Goal: Check status: Check status

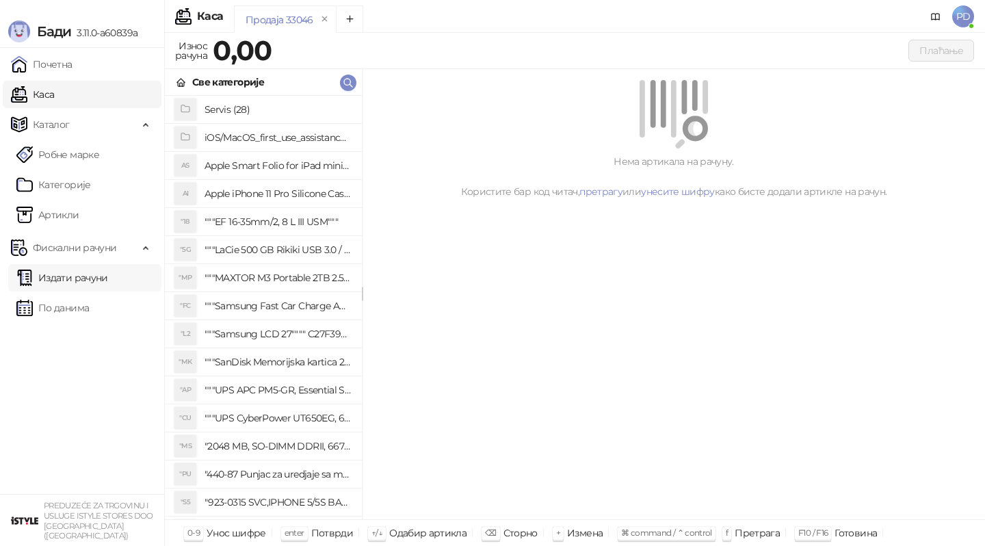
click at [96, 278] on link "Издати рачуни" at bounding box center [62, 277] width 92 height 27
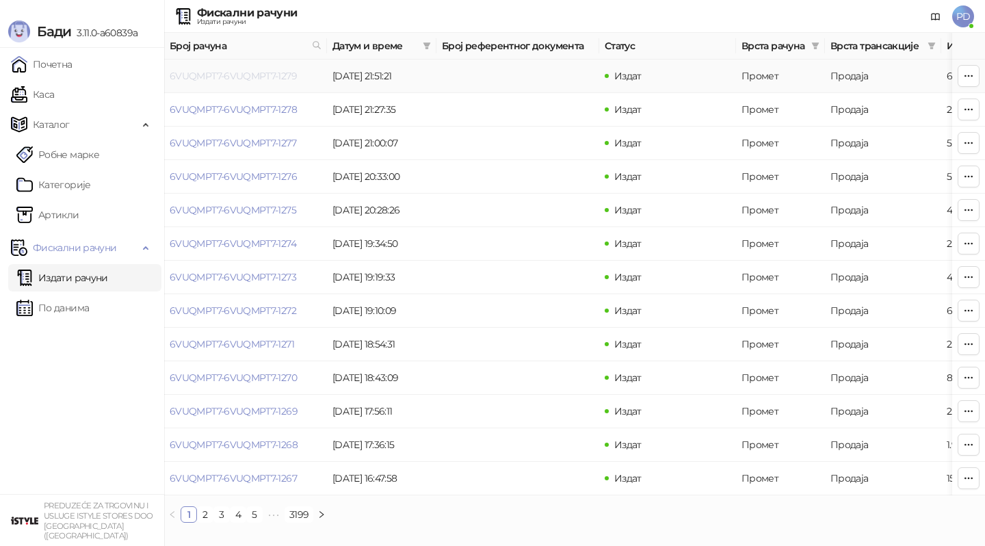
click at [237, 77] on link "6VUQMPT7-6VUQMPT7-1279" at bounding box center [233, 76] width 127 height 12
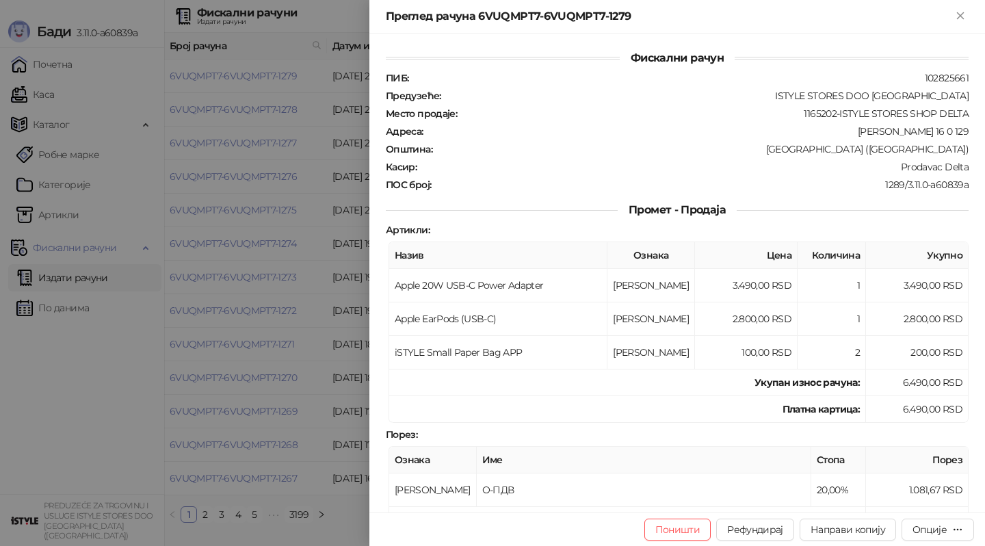
click at [223, 249] on div at bounding box center [492, 273] width 985 height 546
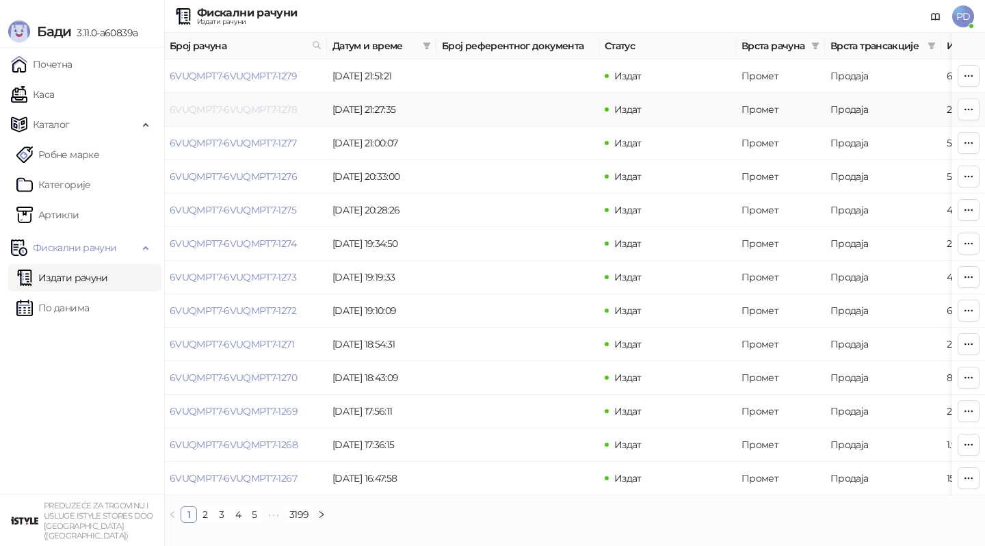
click at [240, 112] on link "6VUQMPT7-6VUQMPT7-1278" at bounding box center [233, 109] width 127 height 12
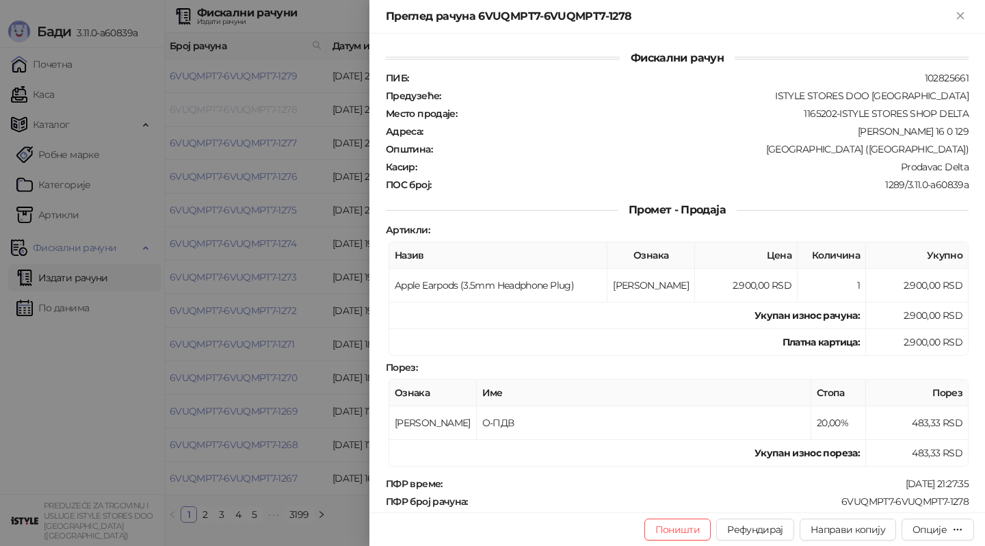
click at [240, 112] on div at bounding box center [492, 273] width 985 height 546
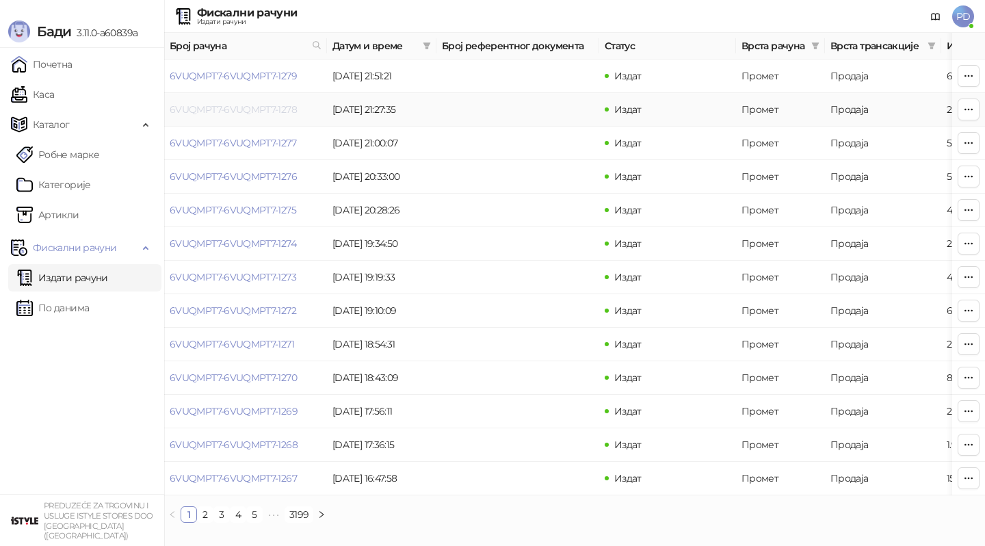
click at [260, 107] on link "6VUQMPT7-6VUQMPT7-1278" at bounding box center [233, 109] width 127 height 12
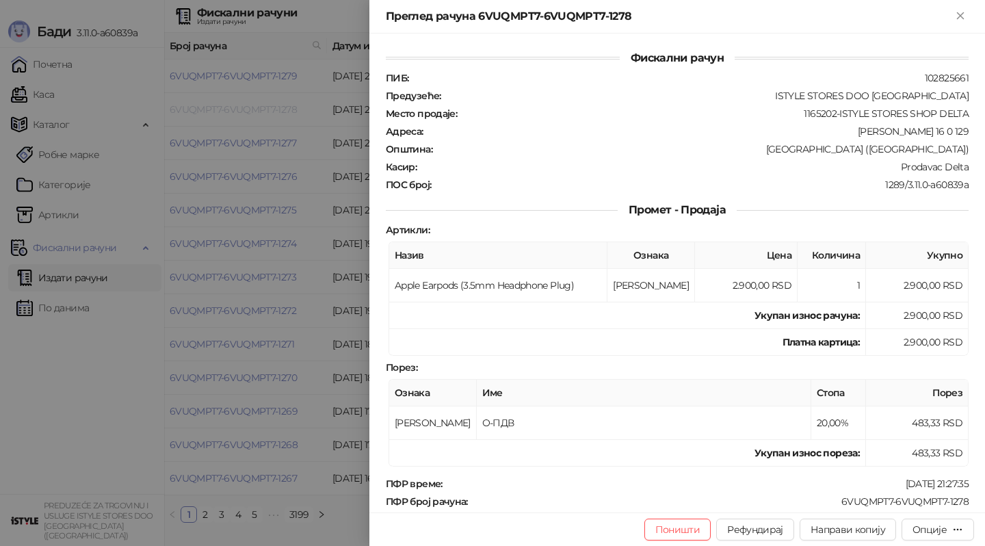
click at [260, 107] on div at bounding box center [492, 273] width 985 height 546
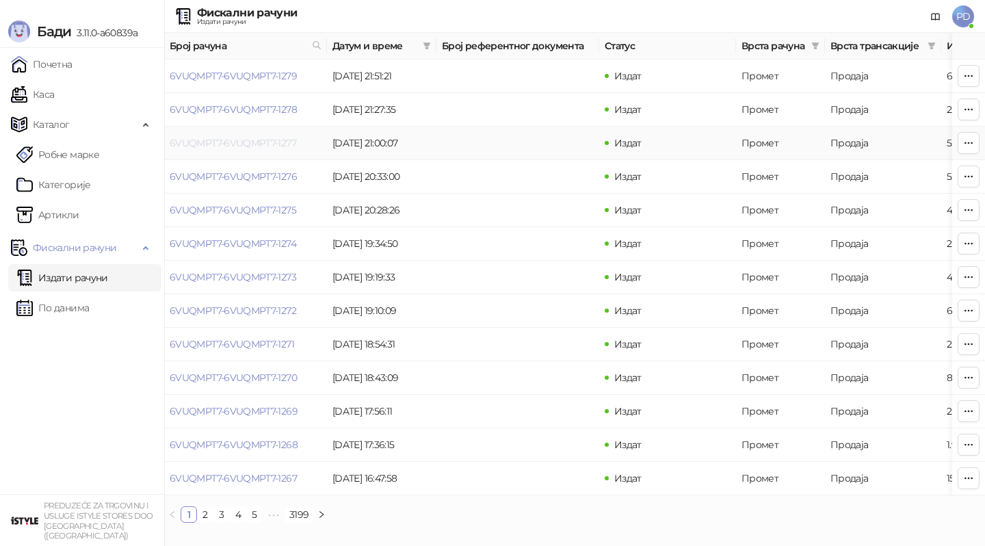
click at [257, 143] on link "6VUQMPT7-6VUQMPT7-1277" at bounding box center [233, 143] width 127 height 12
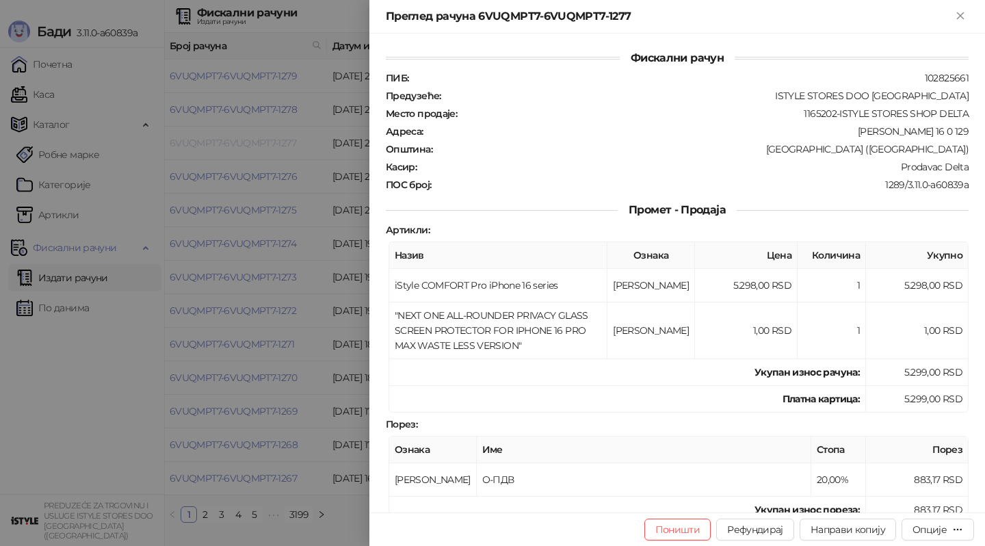
click at [257, 143] on div at bounding box center [492, 273] width 985 height 546
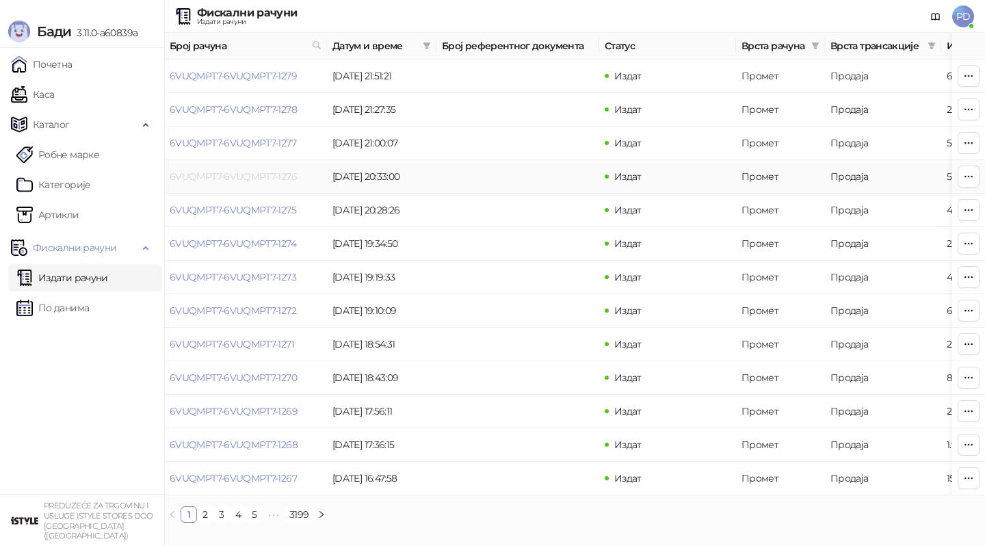
click at [239, 176] on link "6VUQMPT7-6VUQMPT7-1276" at bounding box center [233, 176] width 127 height 12
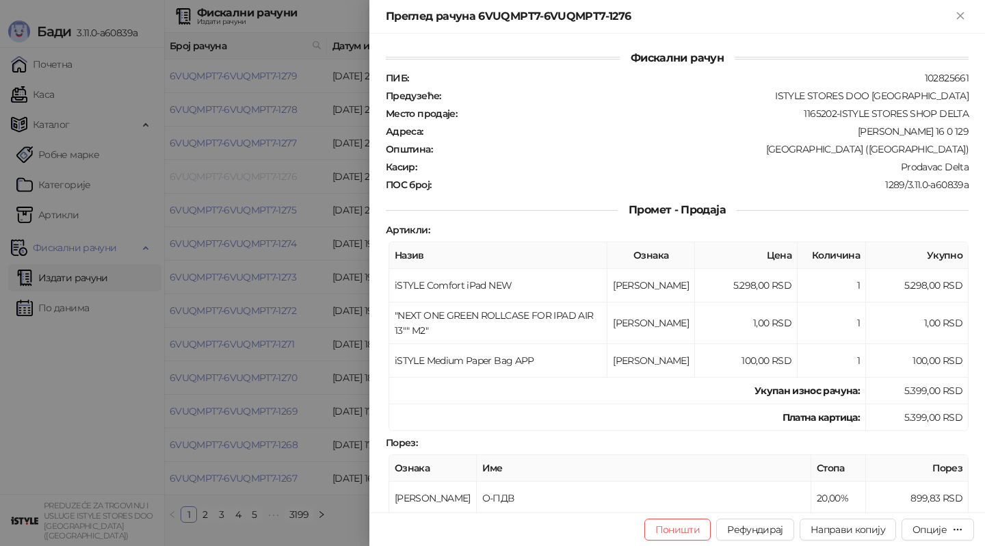
click at [239, 176] on div at bounding box center [492, 273] width 985 height 546
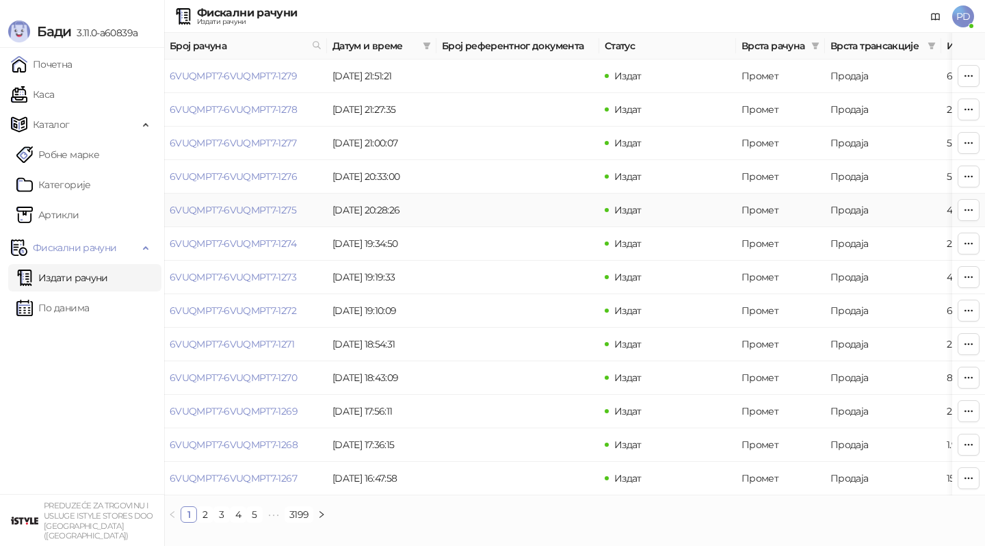
click at [247, 218] on td "6VUQMPT7-6VUQMPT7-1275" at bounding box center [245, 211] width 163 height 34
click at [247, 214] on link "6VUQMPT7-6VUQMPT7-1275" at bounding box center [233, 210] width 127 height 12
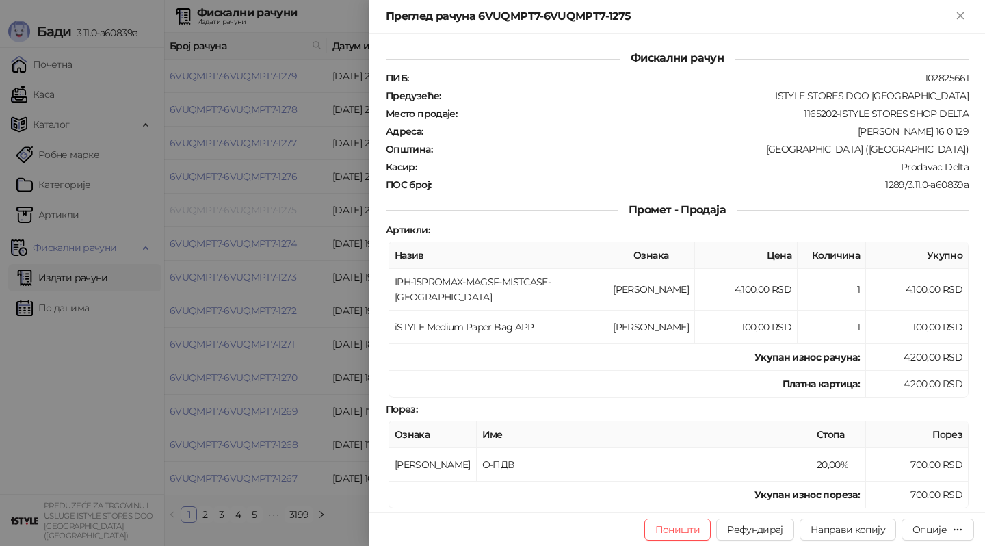
click at [247, 214] on div at bounding box center [492, 273] width 985 height 546
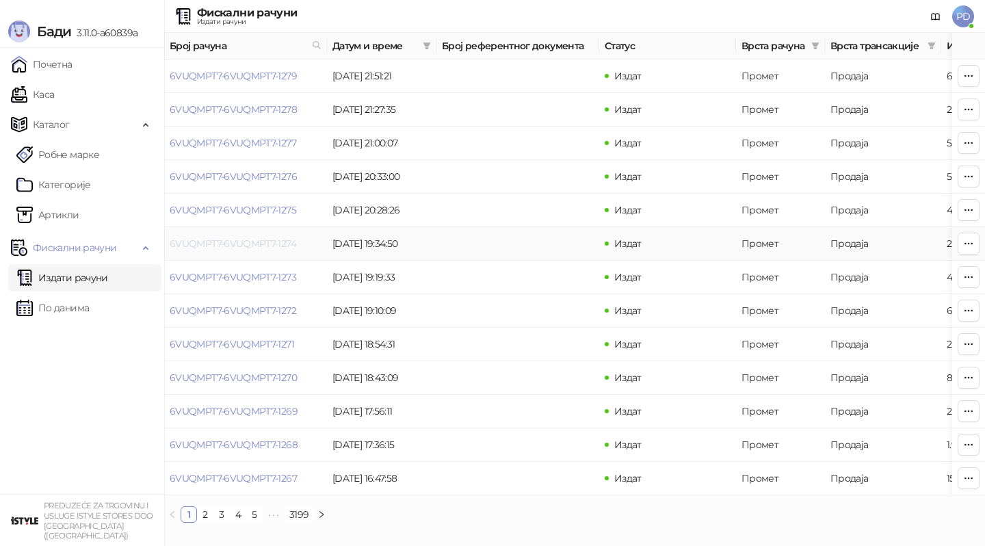
click at [231, 248] on link "6VUQMPT7-6VUQMPT7-1274" at bounding box center [233, 243] width 127 height 12
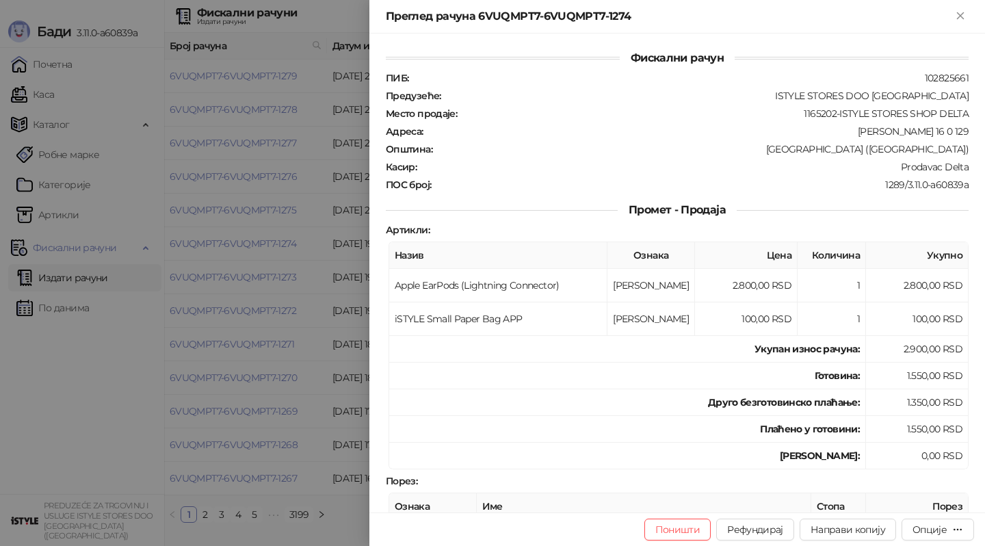
click at [231, 247] on div at bounding box center [492, 273] width 985 height 546
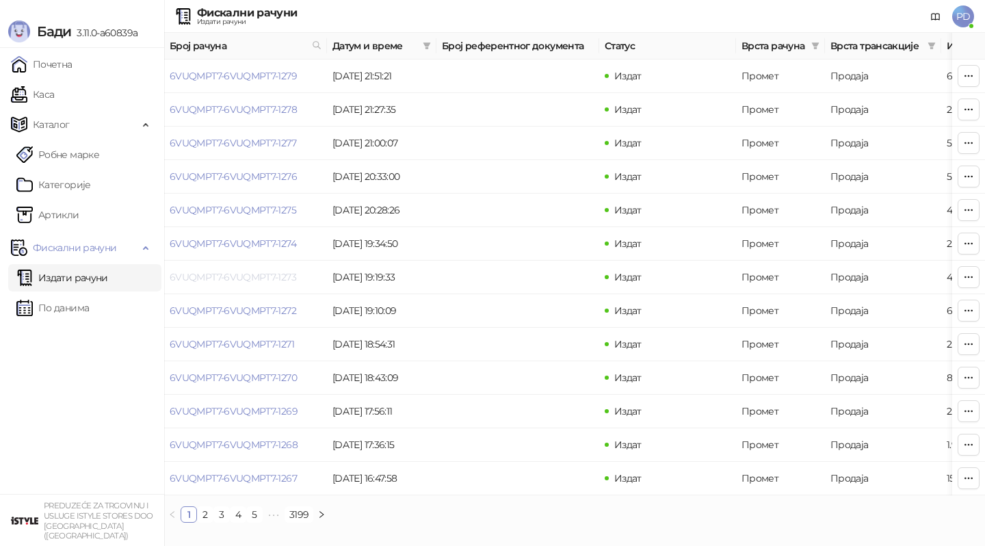
click at [240, 278] on link "6VUQMPT7-6VUQMPT7-1273" at bounding box center [233, 277] width 127 height 12
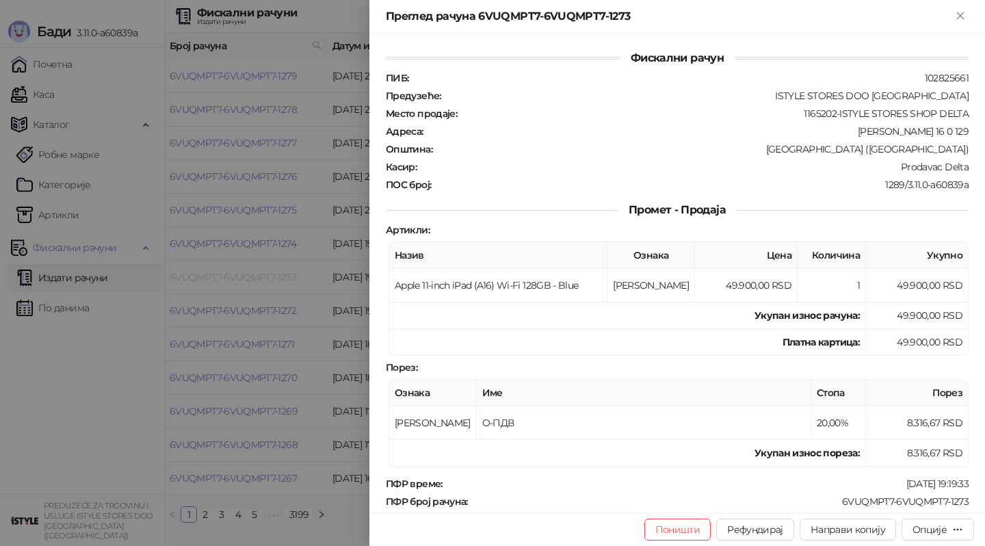
click at [240, 278] on div at bounding box center [492, 273] width 985 height 546
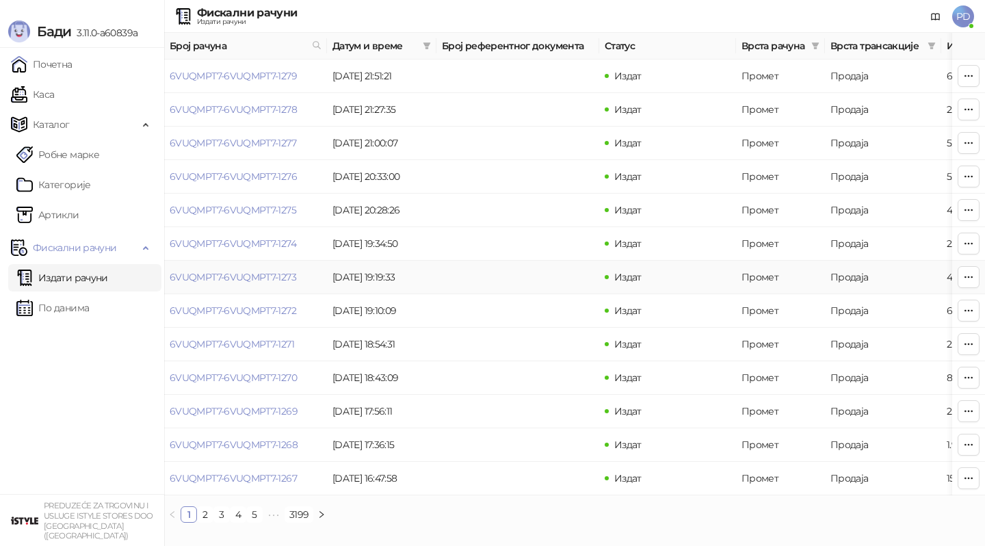
click at [229, 269] on td "6VUQMPT7-6VUQMPT7-1273" at bounding box center [245, 278] width 163 height 34
click at [235, 276] on link "6VUQMPT7-6VUQMPT7-1273" at bounding box center [233, 277] width 127 height 12
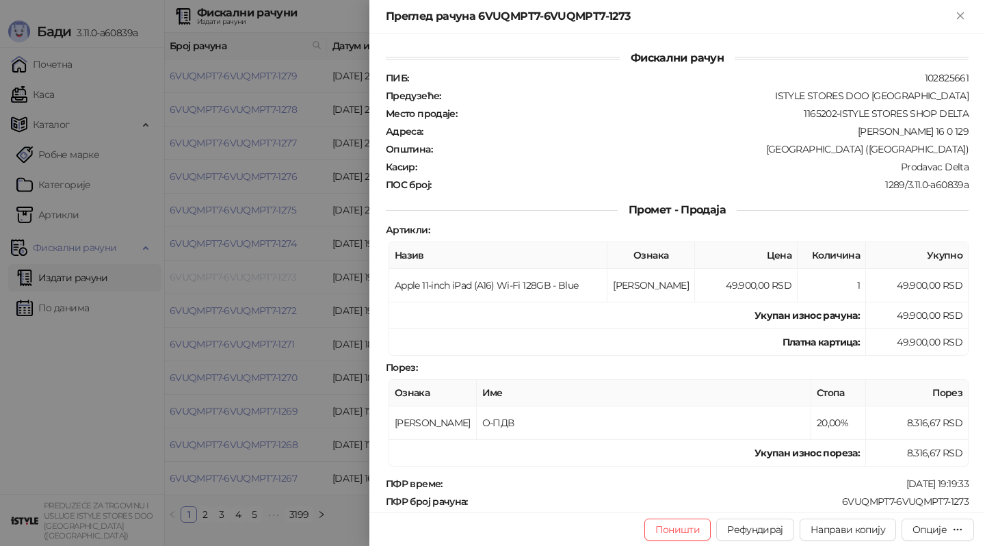
click at [235, 276] on div at bounding box center [492, 273] width 985 height 546
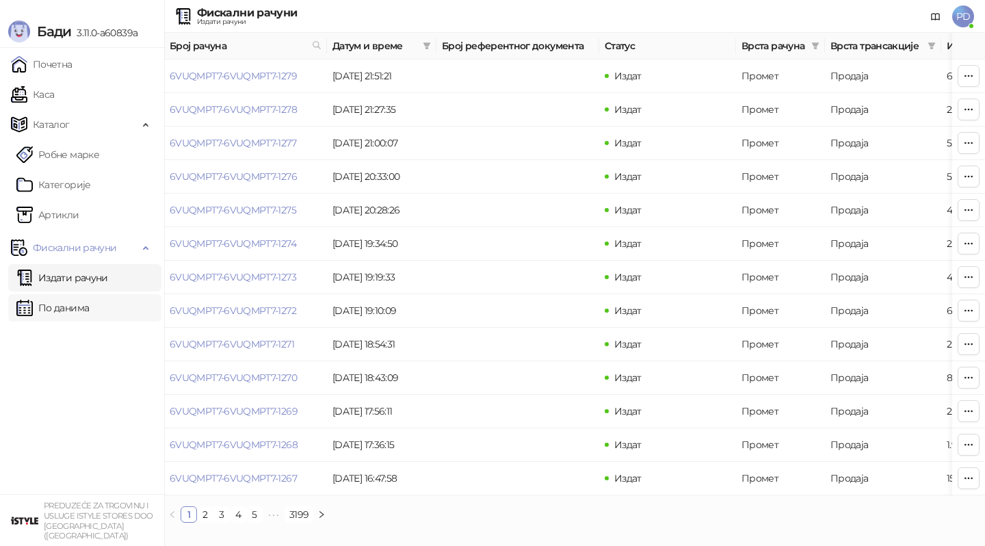
click at [60, 317] on link "По данима" at bounding box center [52, 307] width 72 height 27
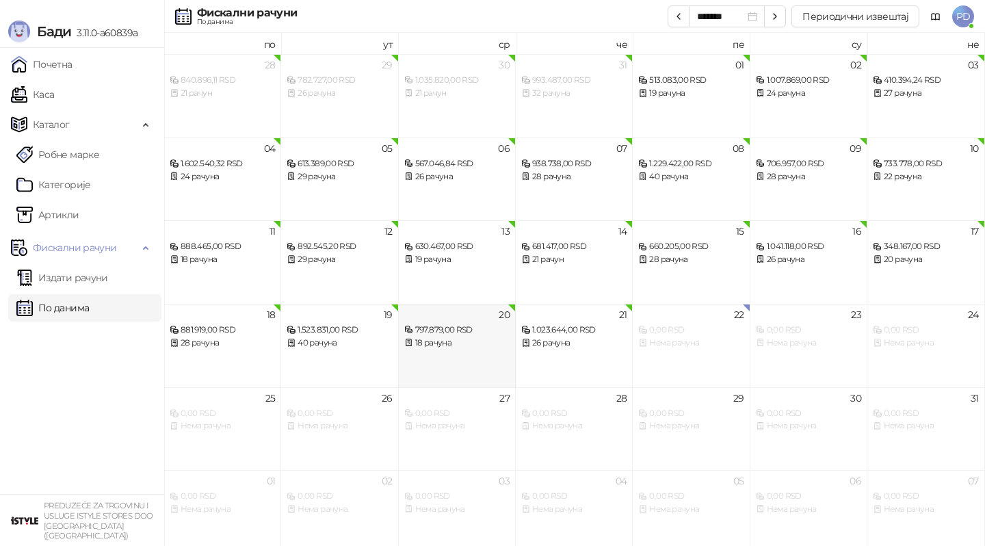
click at [418, 351] on div "20 797.879,00 RSD 18 рачуна" at bounding box center [457, 345] width 117 height 83
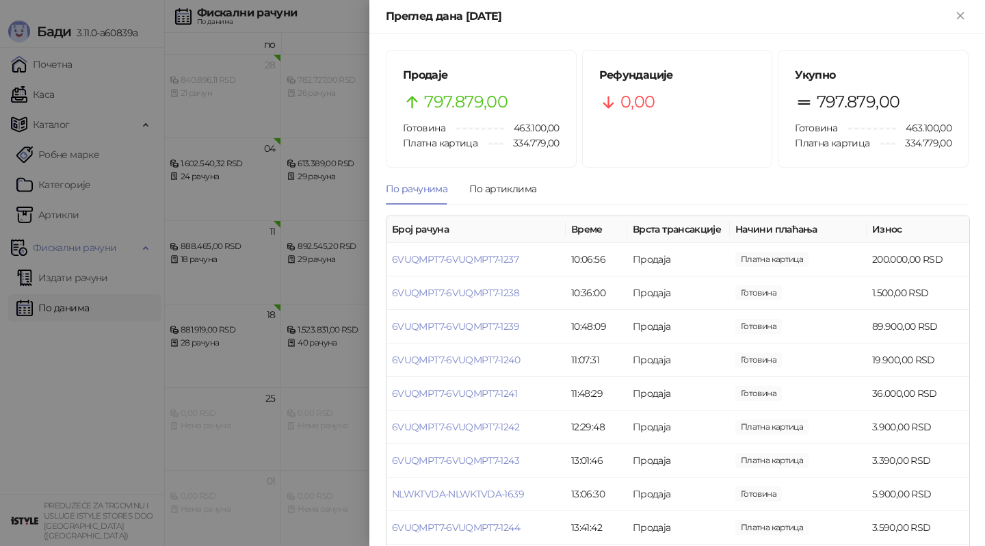
click at [287, 371] on div at bounding box center [492, 273] width 985 height 546
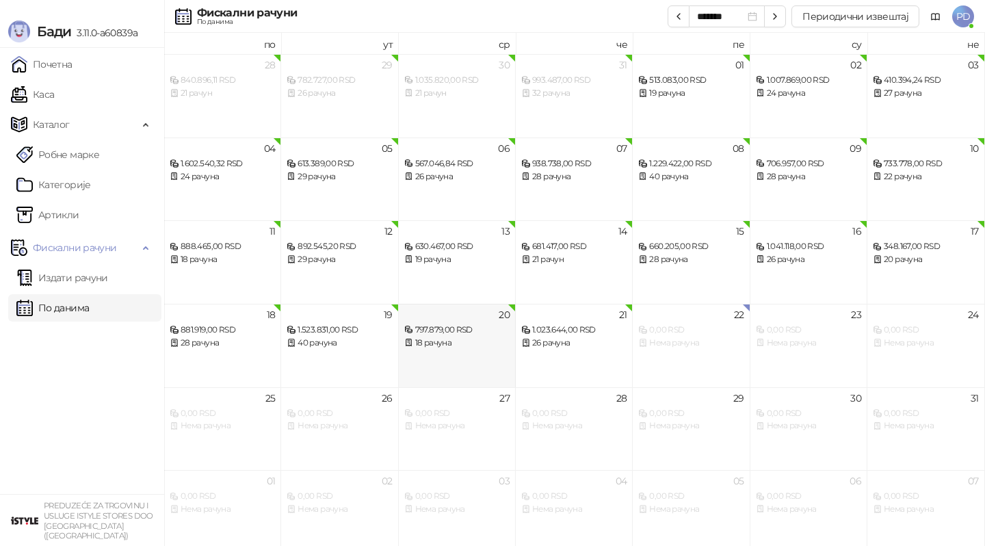
click at [434, 347] on div "18 рачуна" at bounding box center [456, 342] width 105 height 13
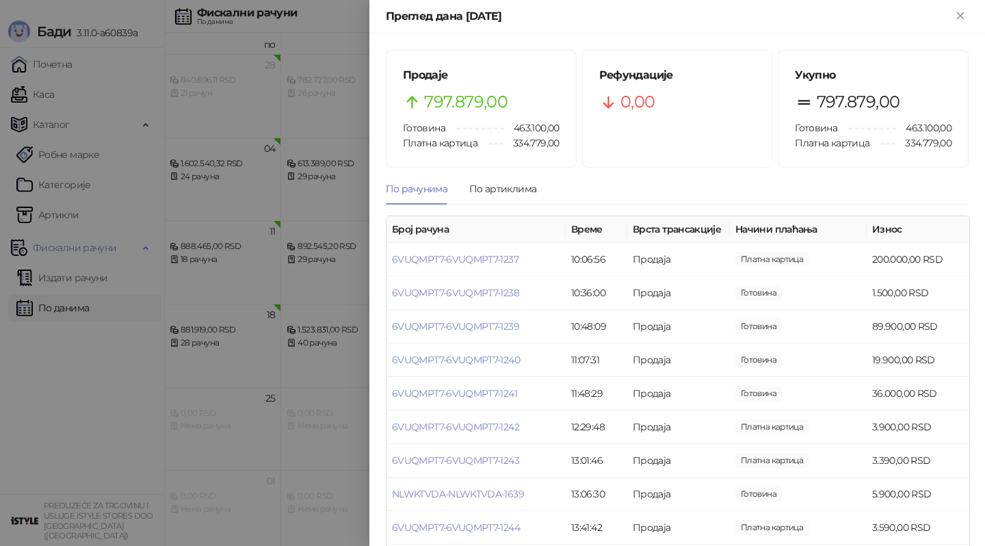
click at [282, 349] on div at bounding box center [492, 273] width 985 height 546
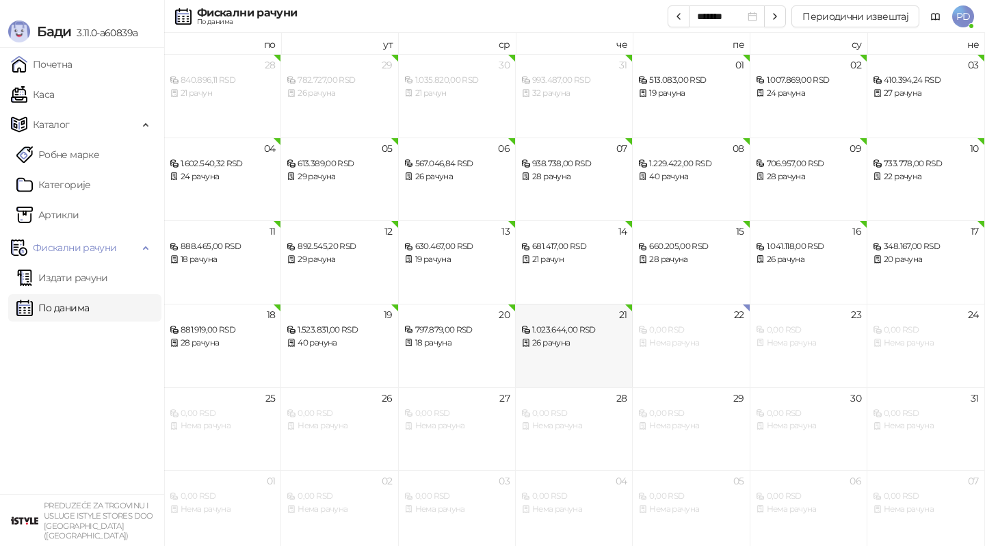
click at [572, 371] on div "21 1.023.644,00 RSD 26 рачуна" at bounding box center [574, 345] width 117 height 83
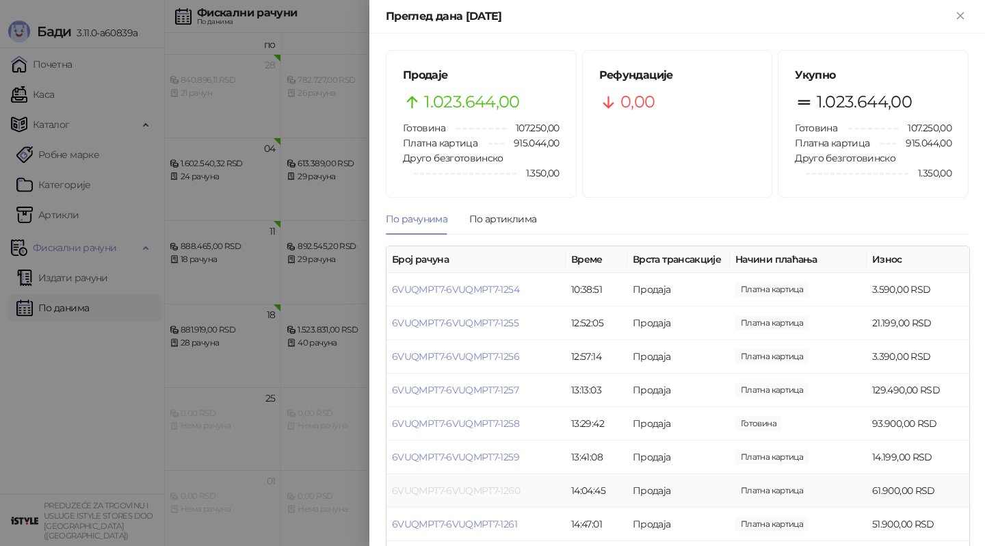
click at [444, 492] on link "6VUQMPT7-6VUQMPT7-1260" at bounding box center [456, 490] width 128 height 12
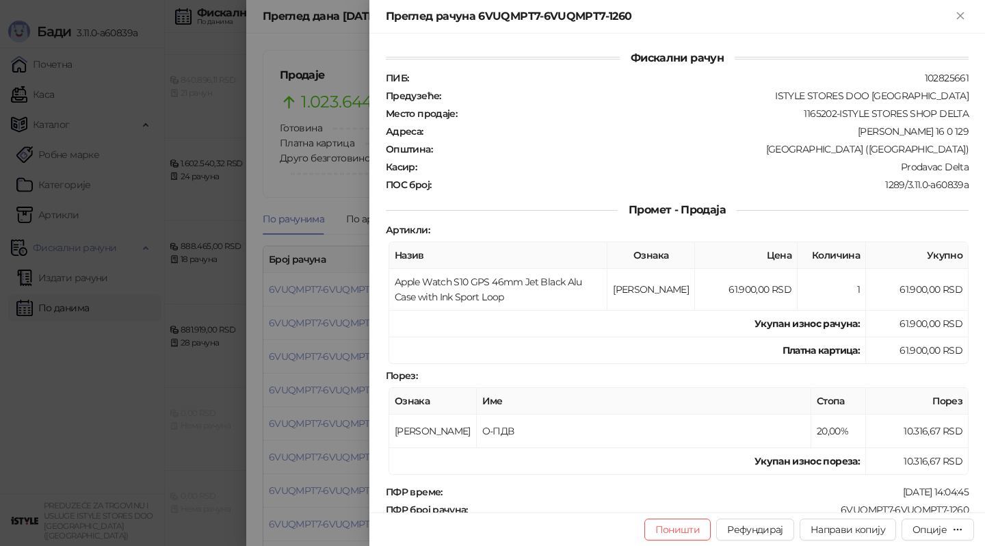
click at [323, 471] on div at bounding box center [492, 273] width 985 height 546
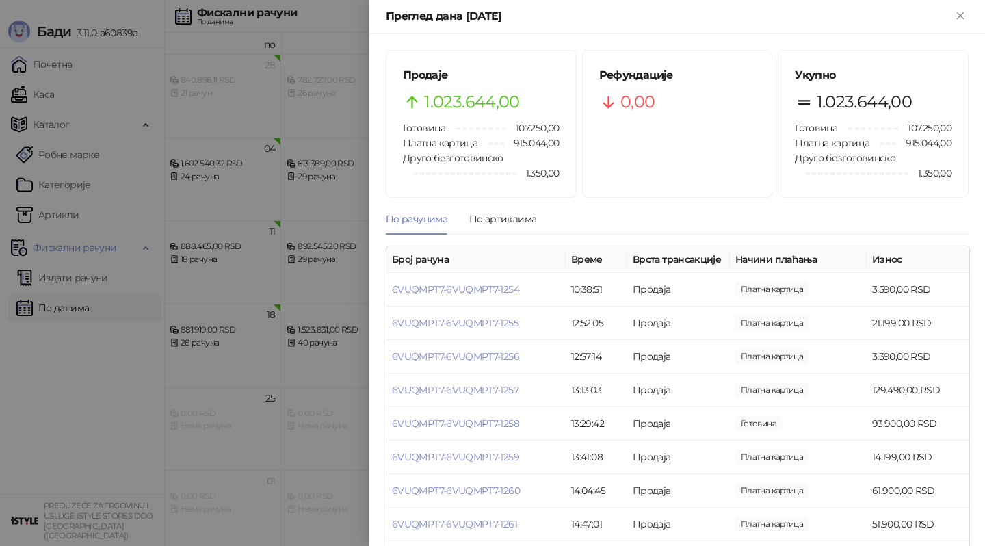
click at [211, 255] on div at bounding box center [492, 273] width 985 height 546
